Goal: Task Accomplishment & Management: Use online tool/utility

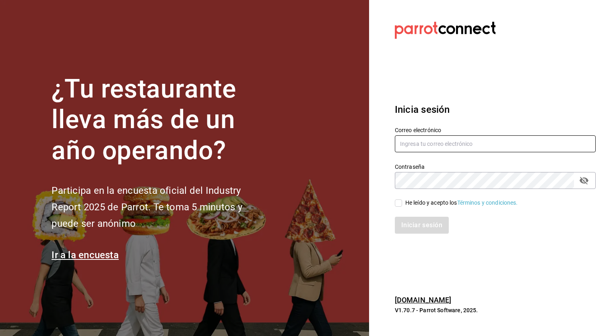
type input "[PERSON_NAME][EMAIL_ADDRESS][PERSON_NAME][DOMAIN_NAME]"
click at [400, 202] on input "He leído y acepto los Términos y condiciones." at bounding box center [398, 202] width 7 height 7
checkbox input "true"
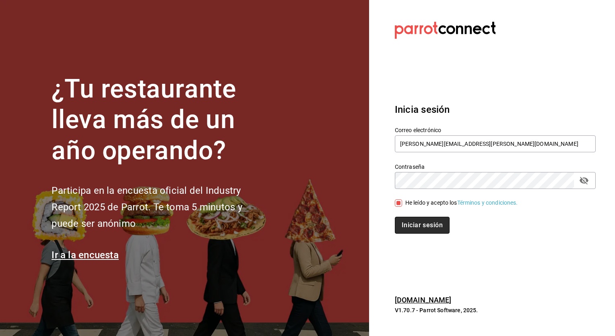
click at [411, 222] on button "Iniciar sesión" at bounding box center [422, 225] width 55 height 17
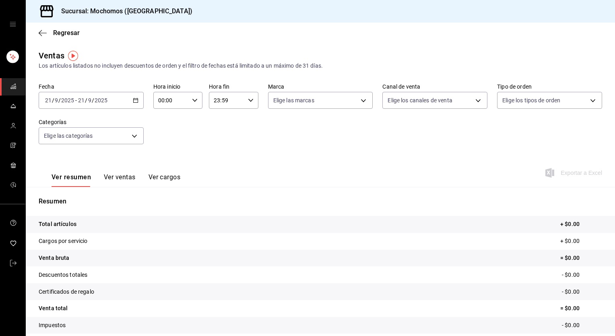
click at [130, 99] on div "2025-09-21 21 / 9 / 2025 - 2025-09-21 21 / 9 / 2025" at bounding box center [91, 100] width 105 height 17
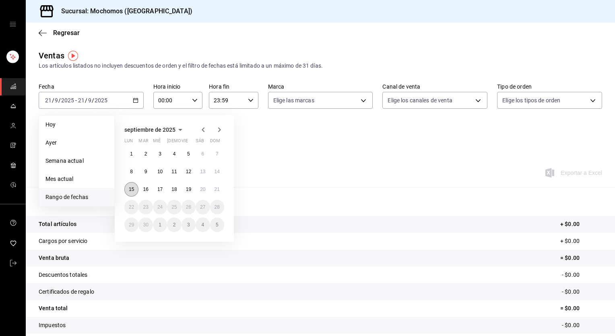
click at [134, 186] on button "15" at bounding box center [131, 189] width 14 height 14
click at [217, 185] on button "21" at bounding box center [217, 189] width 14 height 14
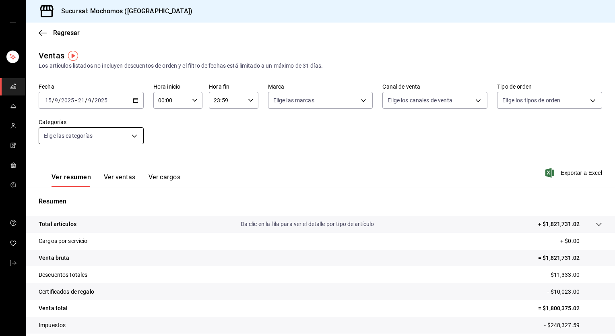
click at [132, 133] on body "Sucursal: Mochomos (Torreon) Regresar Ventas Los artículos listados no incluyen…" at bounding box center [307, 168] width 615 height 336
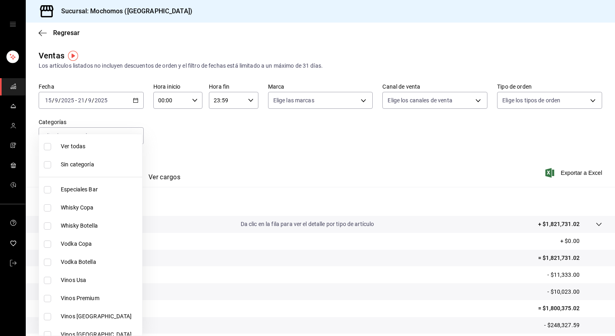
click at [111, 139] on li "Ver todas" at bounding box center [90, 146] width 103 height 18
type input "3341872a-5347-4118-8f87-61381635e763,4fab835b-5ce3-44d6-a3b1-a21d3d8a3381,4ccb8…"
checkbox input "true"
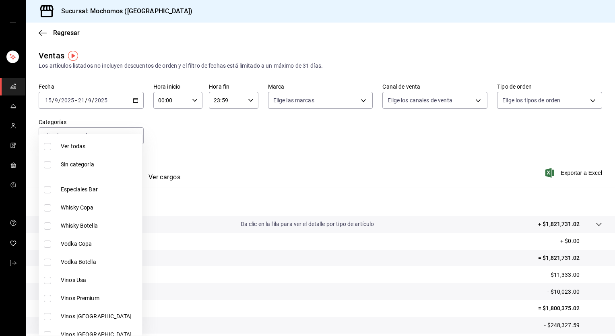
checkbox input "true"
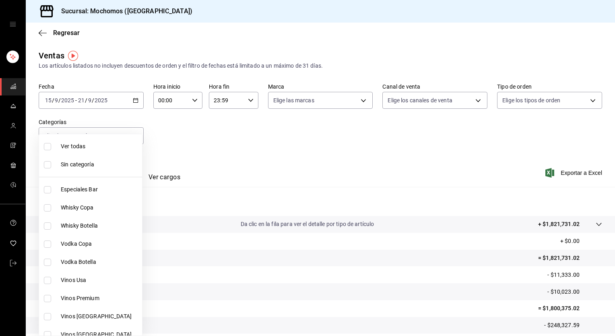
checkbox input "true"
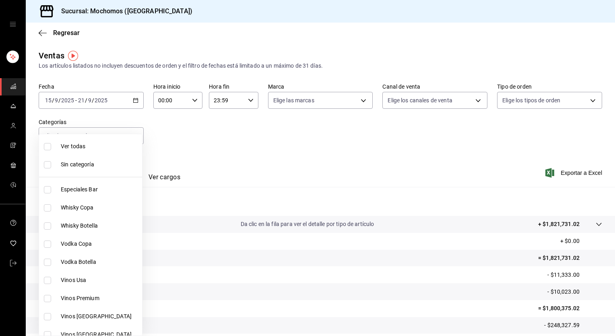
checkbox input "true"
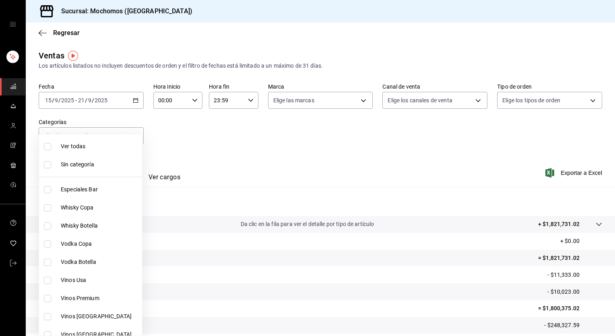
checkbox input "true"
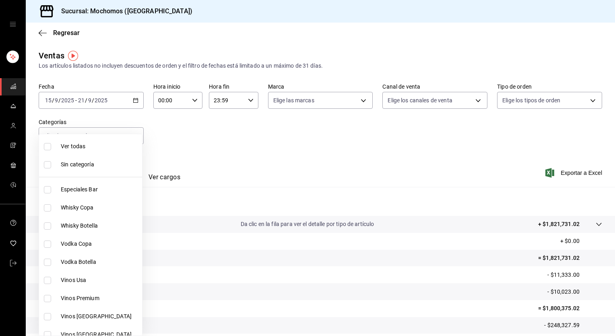
checkbox input "true"
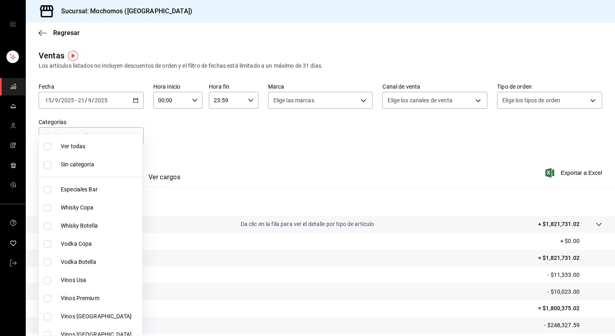
checkbox input "true"
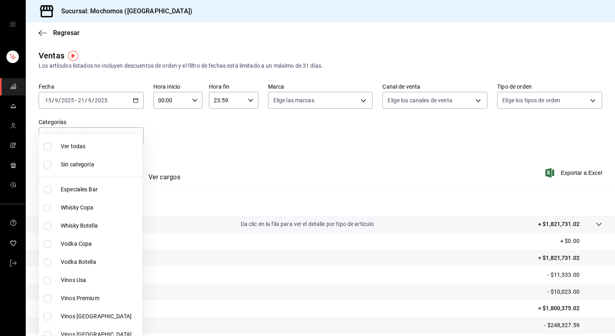
checkbox input "true"
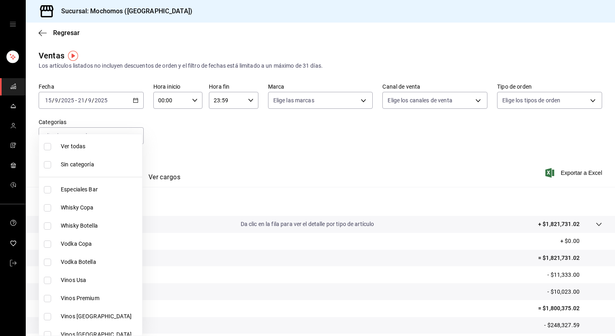
checkbox input "true"
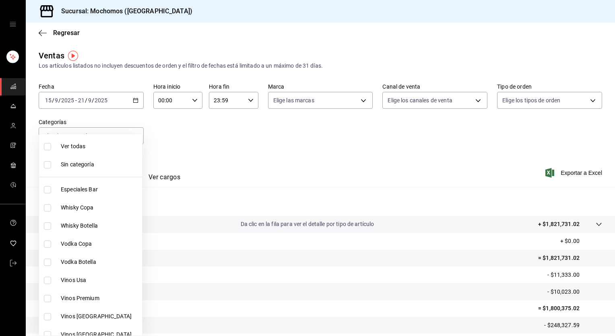
checkbox input "true"
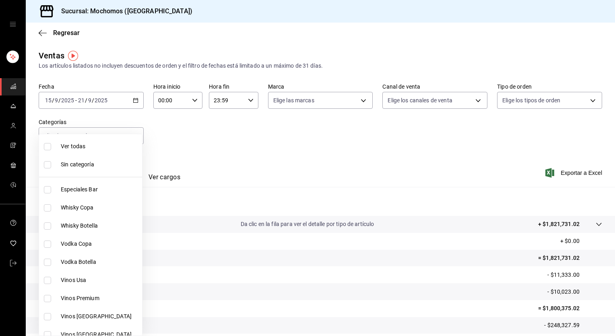
checkbox input "true"
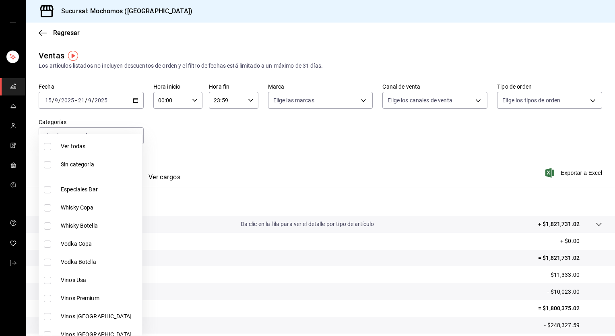
checkbox input "true"
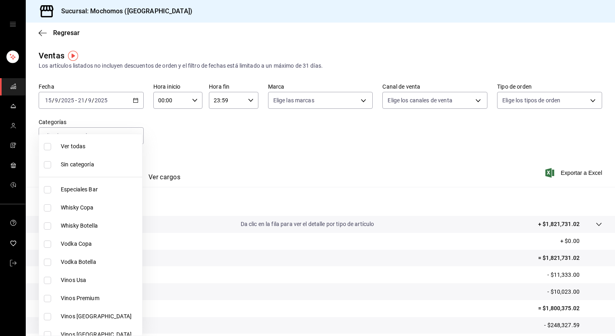
checkbox input "true"
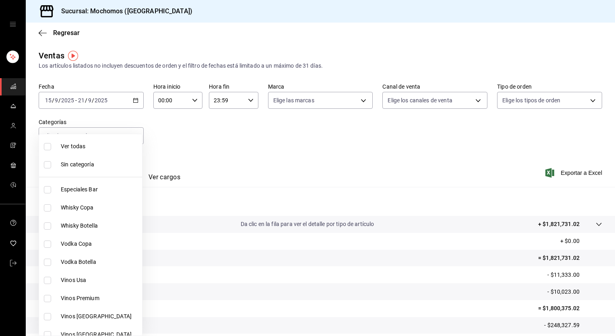
checkbox input "true"
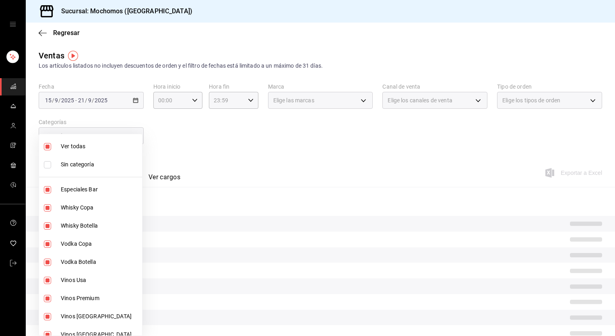
click at [246, 130] on div at bounding box center [307, 168] width 615 height 336
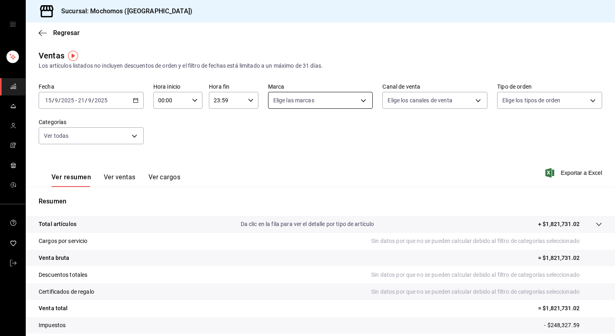
click at [290, 102] on body "Sucursal: Mochomos (Torreon) Regresar Ventas Los artículos listados no incluyen…" at bounding box center [307, 168] width 615 height 336
click at [298, 136] on div "Ver todas" at bounding box center [291, 130] width 41 height 17
type input "c8544d00-0077-49dd-9e07-f6fffff65e49"
checkbox input "true"
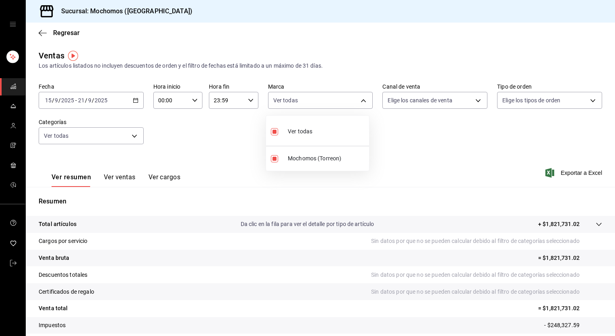
click at [459, 99] on div at bounding box center [307, 168] width 615 height 336
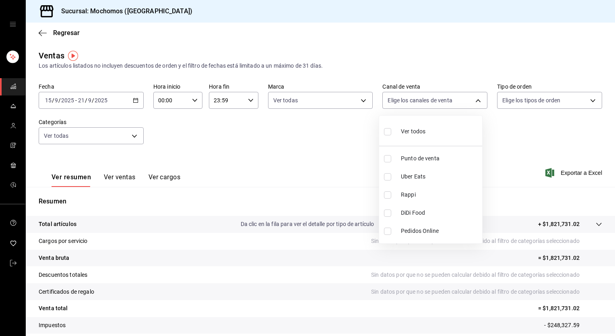
click at [459, 99] on body "Sucursal: Mochomos (Torreon) Regresar Ventas Los artículos listados no incluyen…" at bounding box center [307, 168] width 615 height 336
click at [428, 130] on li "Ver todos" at bounding box center [430, 131] width 103 height 24
type input "PARROT,UBER_EATS,RAPPI,DIDI_FOOD,ONLINE"
checkbox input "true"
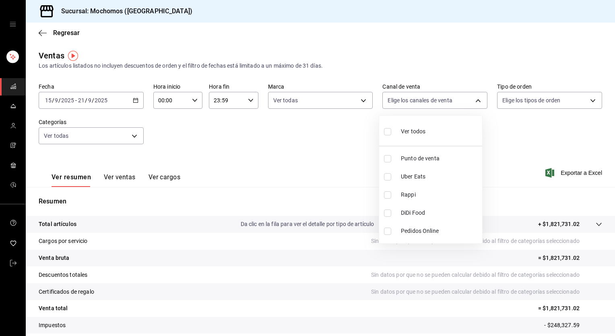
checkbox input "true"
click at [521, 108] on div at bounding box center [307, 168] width 615 height 336
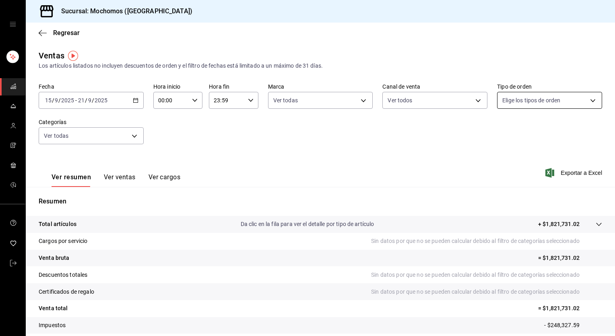
click at [521, 107] on body "Sucursal: Mochomos (Torreon) Regresar Ventas Los artículos listados no incluyen…" at bounding box center [307, 168] width 615 height 336
click at [518, 126] on div "Ver todos" at bounding box center [518, 130] width 41 height 17
type input "98c27cb7-4c58-4a9f-b691-5d7e954b9197,21a64d44-f9f2-4bf2-a1e6-486e07a13b50,71bb9…"
checkbox input "true"
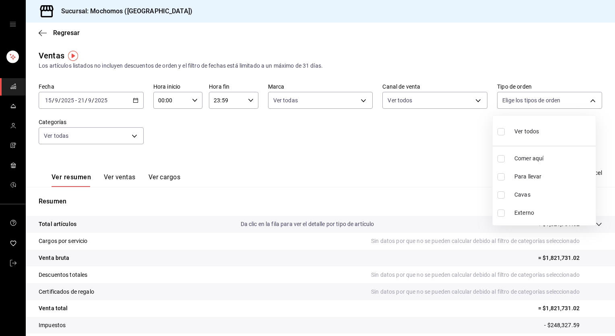
checkbox input "true"
click at [449, 134] on div at bounding box center [307, 168] width 615 height 336
click at [570, 171] on span "Exportar a Excel" at bounding box center [574, 173] width 55 height 10
